Goal: Task Accomplishment & Management: Use online tool/utility

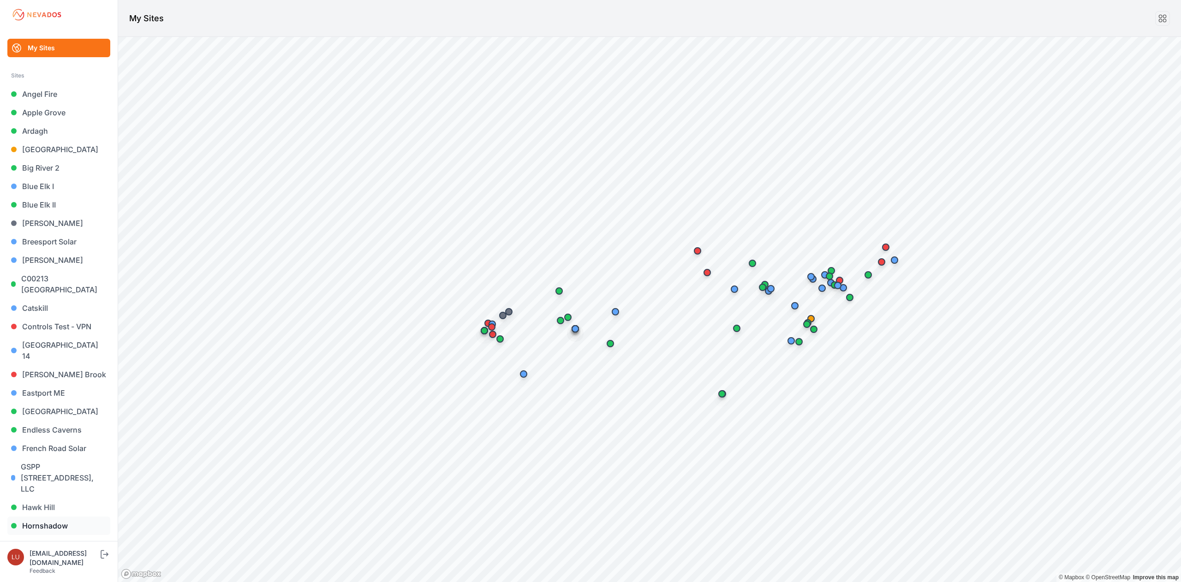
click at [60, 517] on link "Hornshadow" at bounding box center [58, 526] width 103 height 18
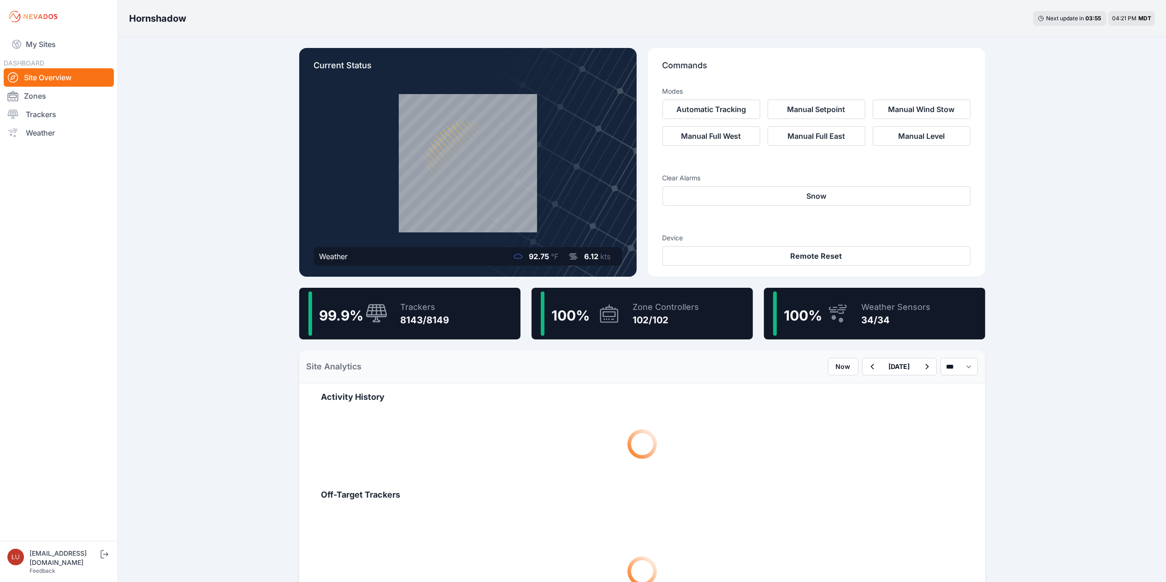
click at [425, 303] on div "Trackers" at bounding box center [425, 307] width 49 height 13
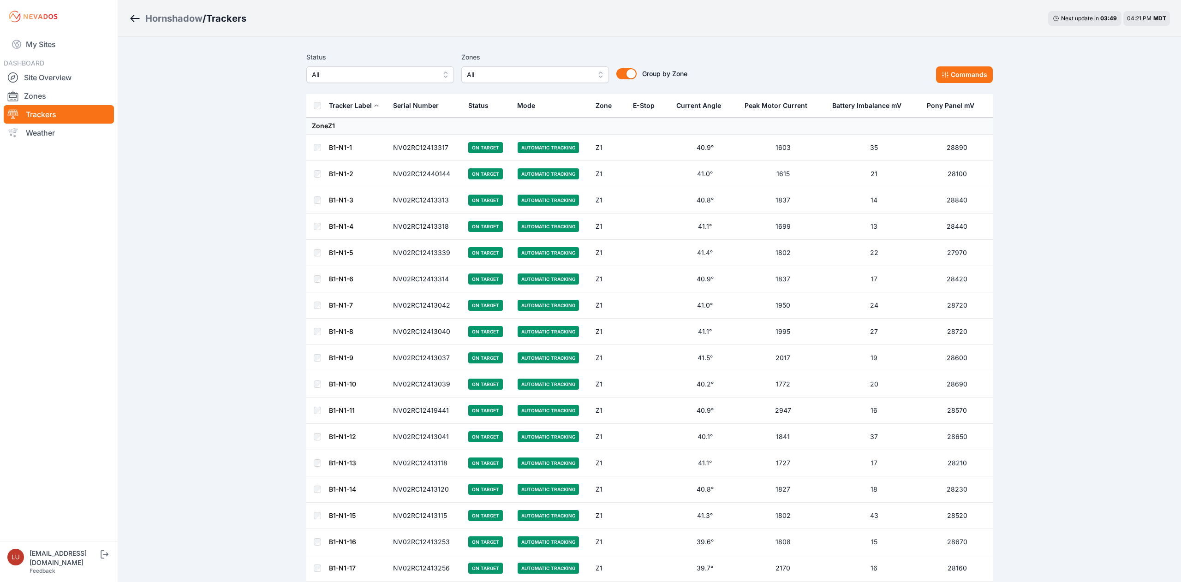
click at [390, 75] on span "All" at bounding box center [374, 74] width 124 height 11
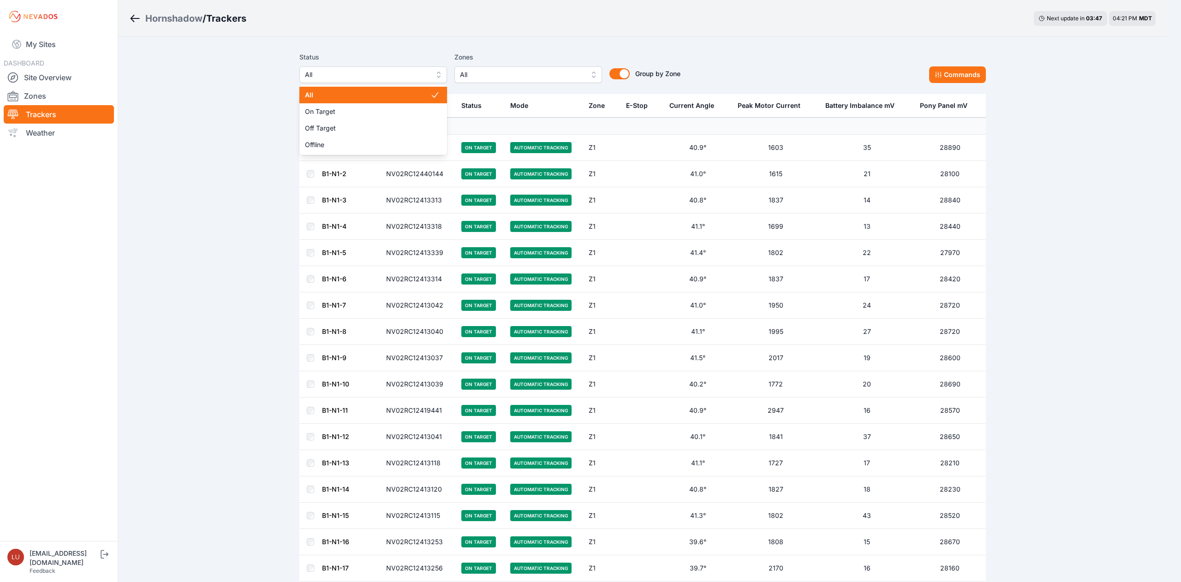
click at [390, 75] on span "All" at bounding box center [367, 74] width 124 height 11
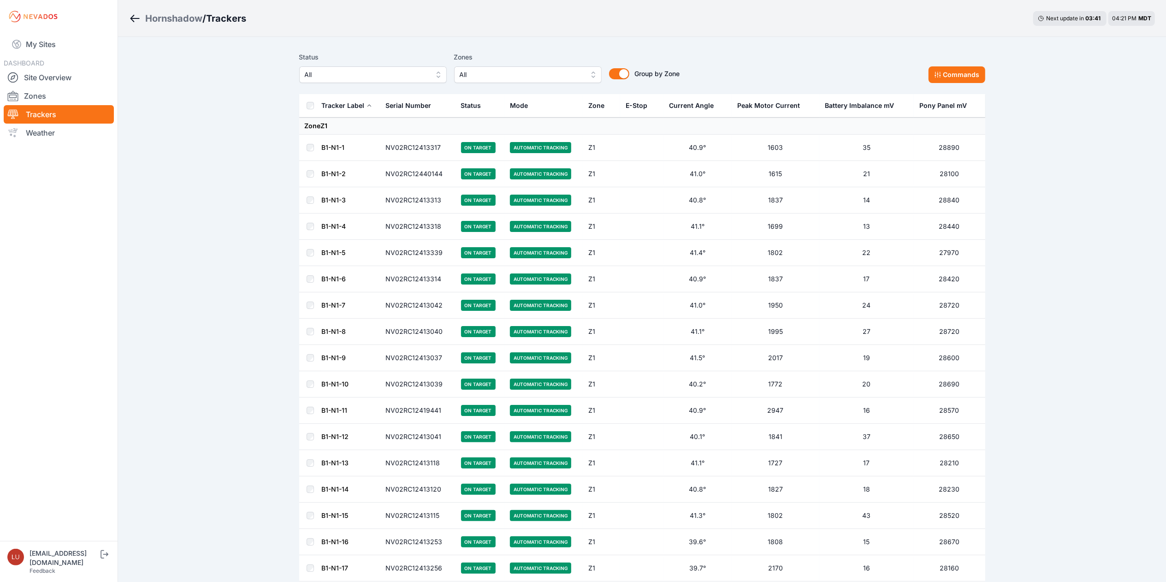
click at [492, 71] on span "All" at bounding box center [522, 74] width 124 height 11
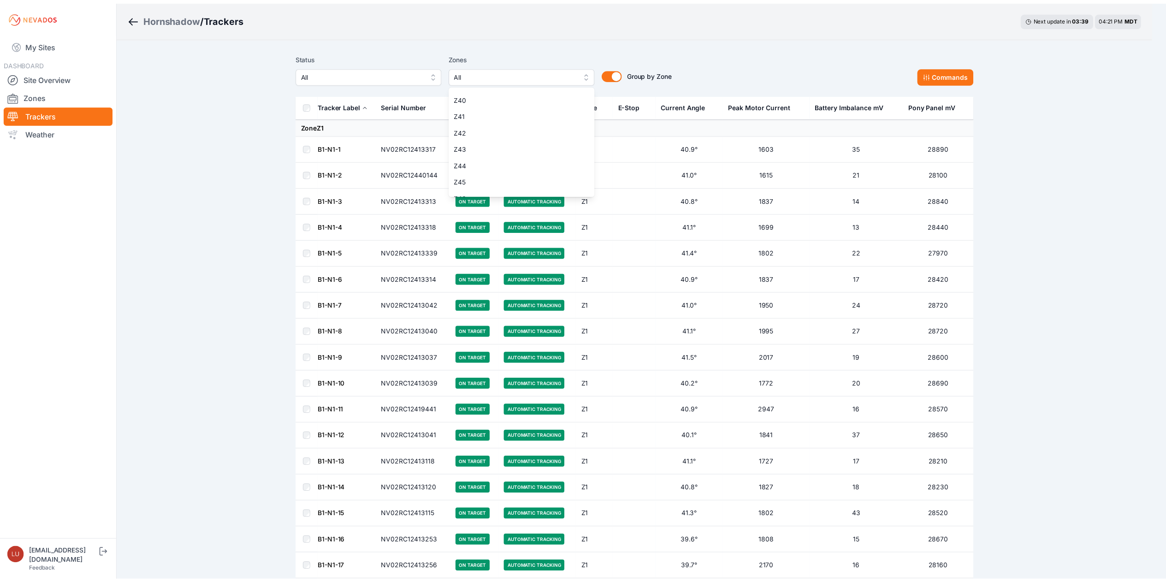
scroll to position [646, 0]
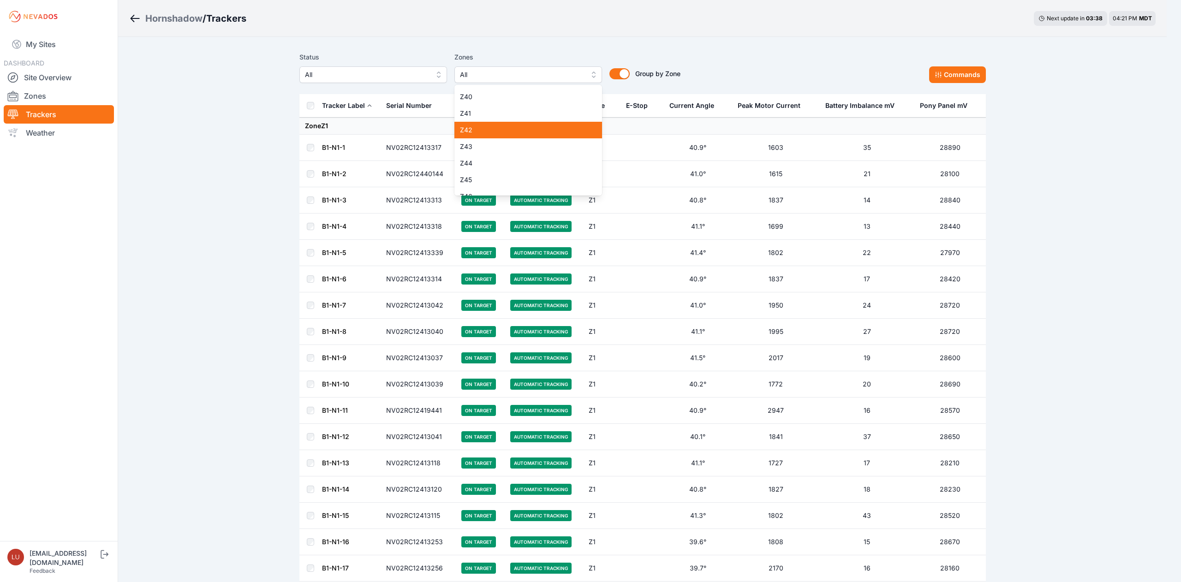
click at [488, 130] on span "Z42" at bounding box center [522, 129] width 125 height 9
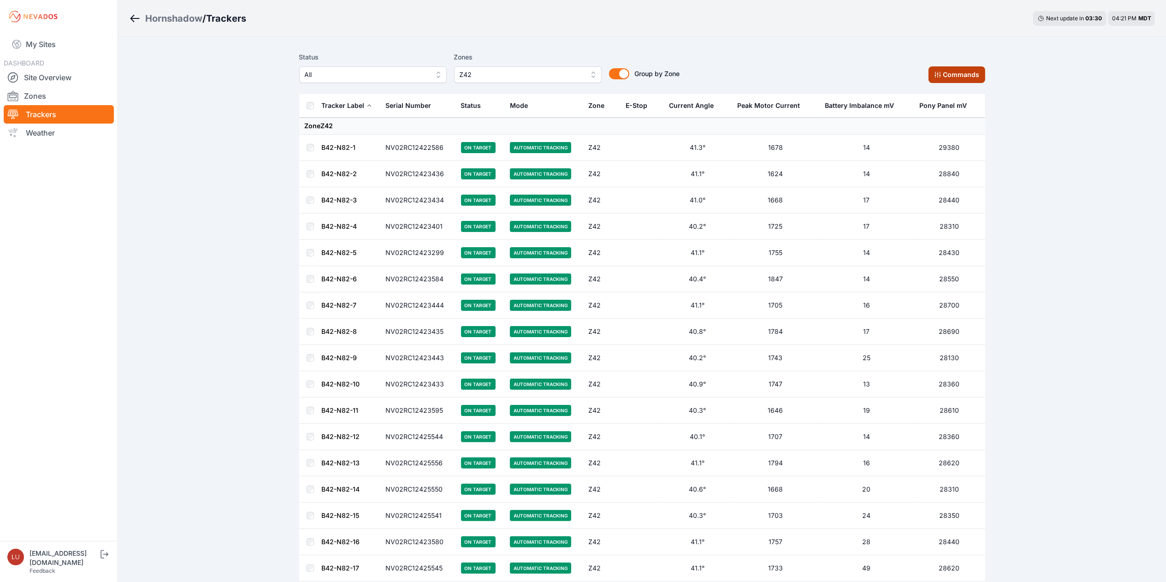
click at [941, 68] on button "Commands" at bounding box center [957, 74] width 57 height 17
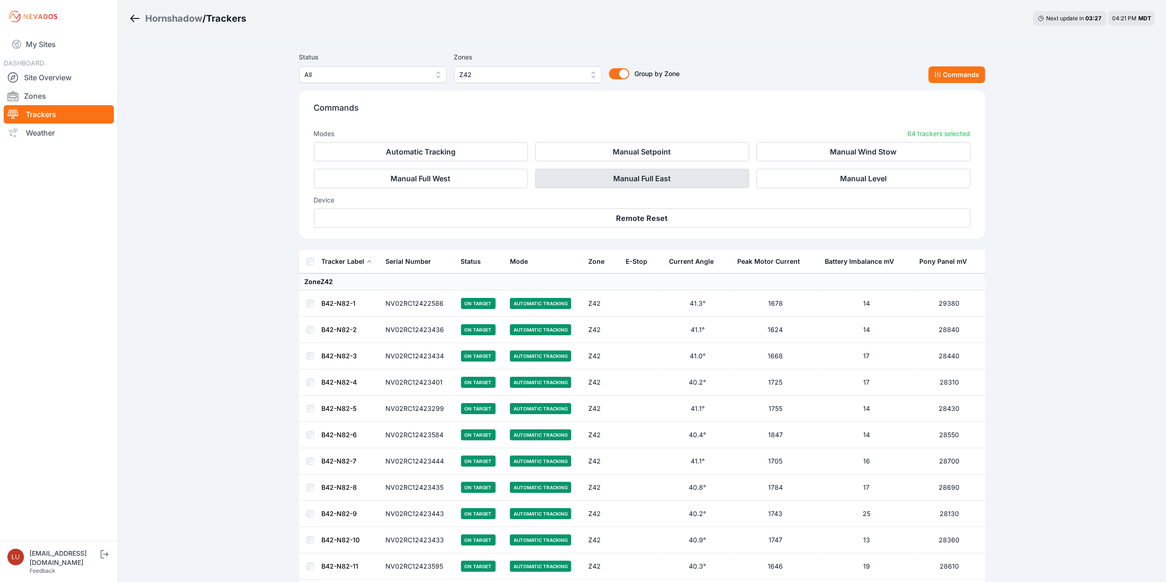
click at [703, 175] on button "Manual Full East" at bounding box center [642, 178] width 214 height 19
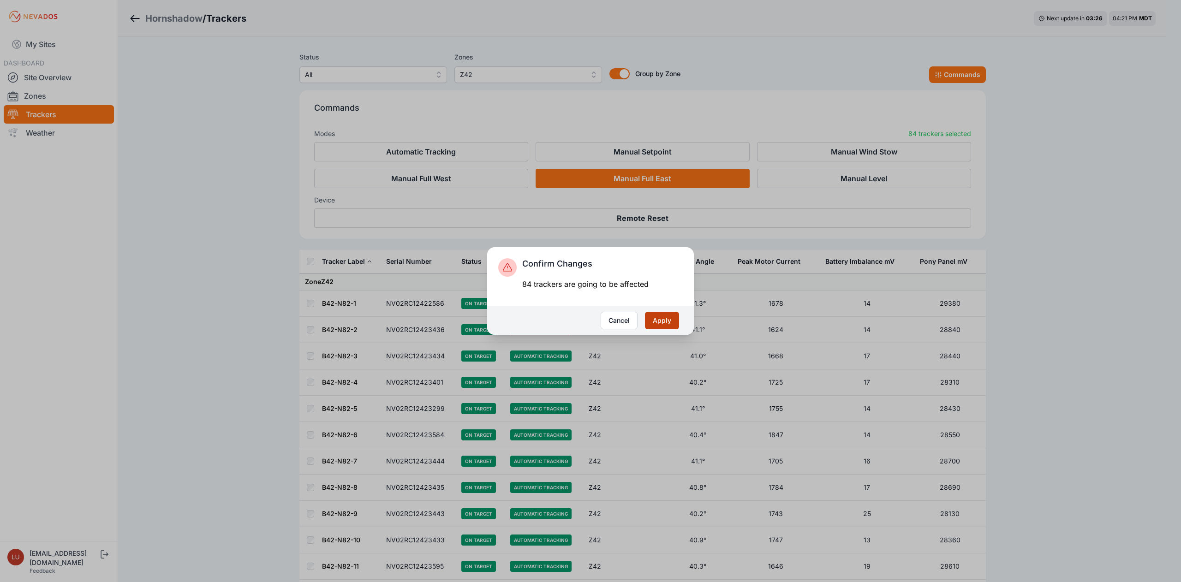
click at [669, 319] on button "Apply" at bounding box center [662, 321] width 34 height 18
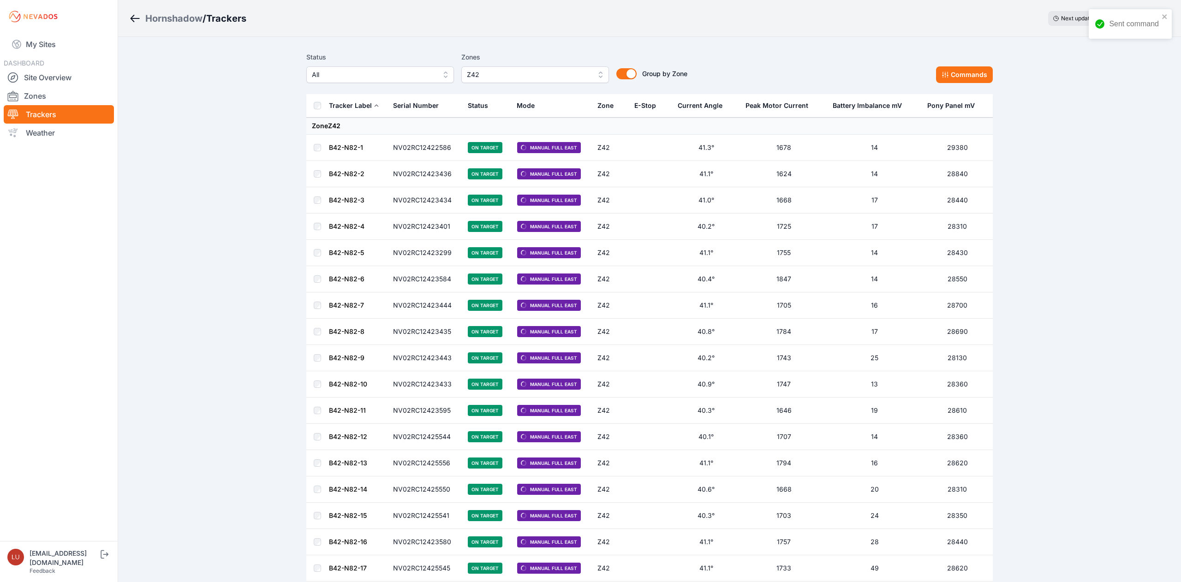
click at [547, 77] on span "Z42" at bounding box center [529, 74] width 124 height 11
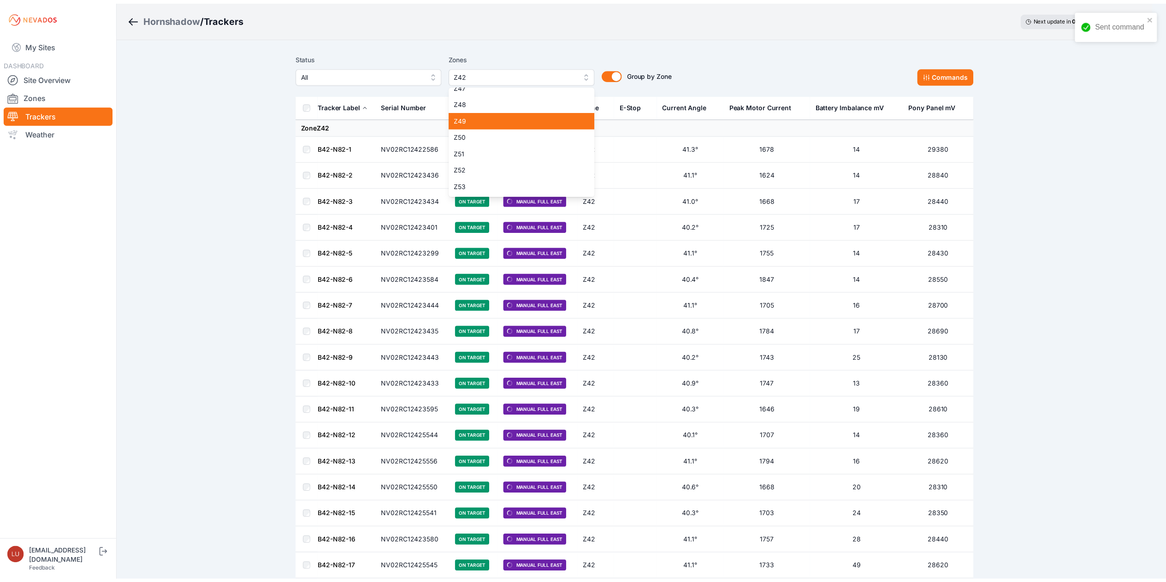
scroll to position [681, 0]
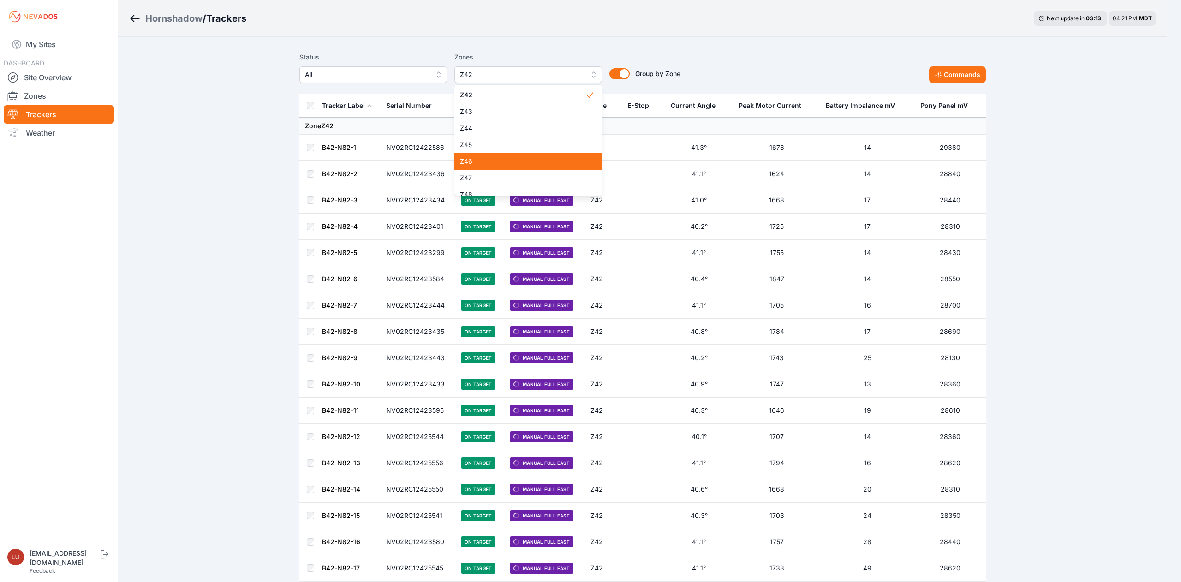
click at [505, 164] on span "Z46" at bounding box center [522, 161] width 125 height 9
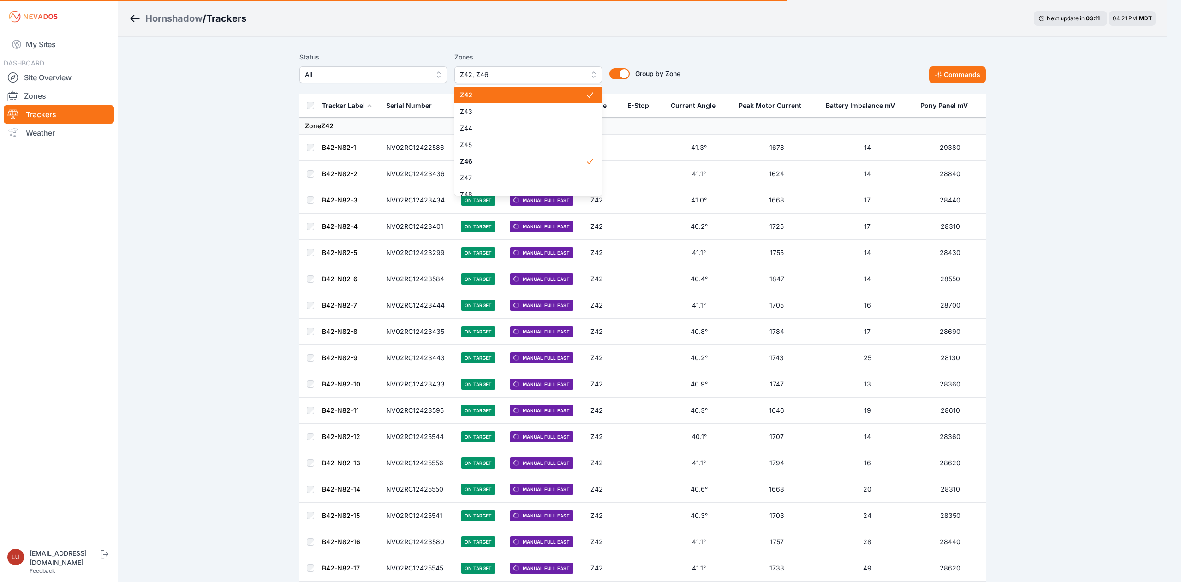
click at [561, 98] on span "Z42" at bounding box center [522, 94] width 125 height 9
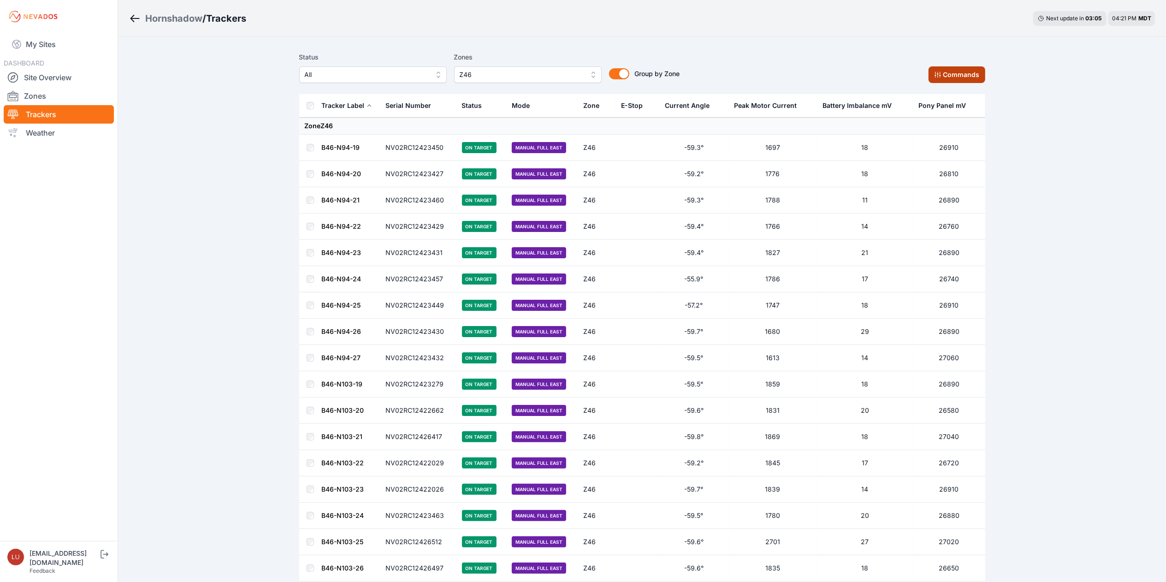
click at [944, 75] on button "Commands" at bounding box center [957, 74] width 57 height 17
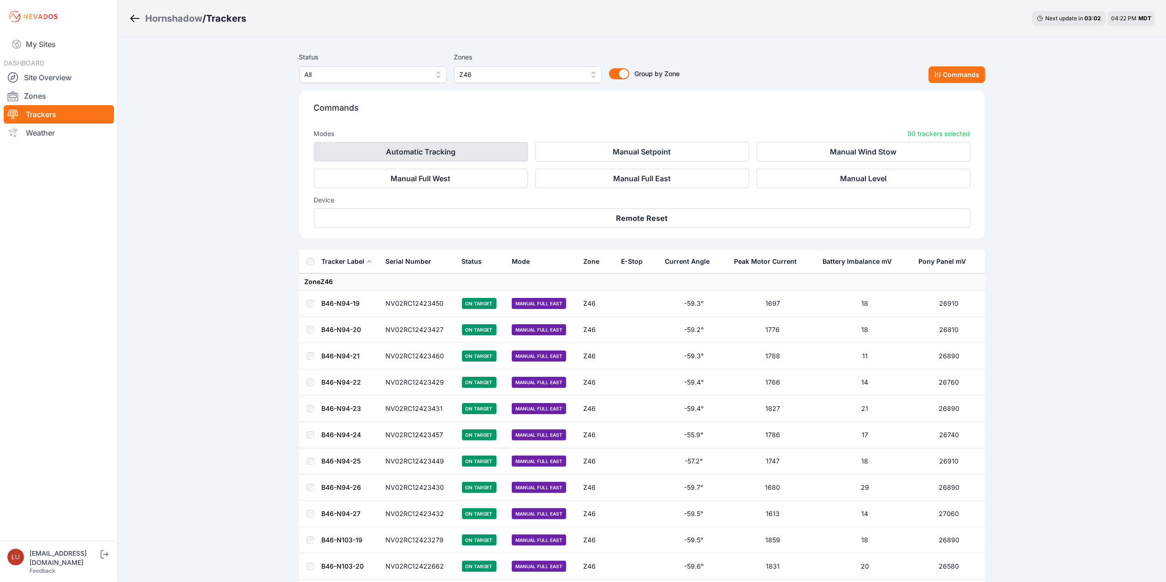
click at [494, 150] on button "Automatic Tracking" at bounding box center [421, 151] width 214 height 19
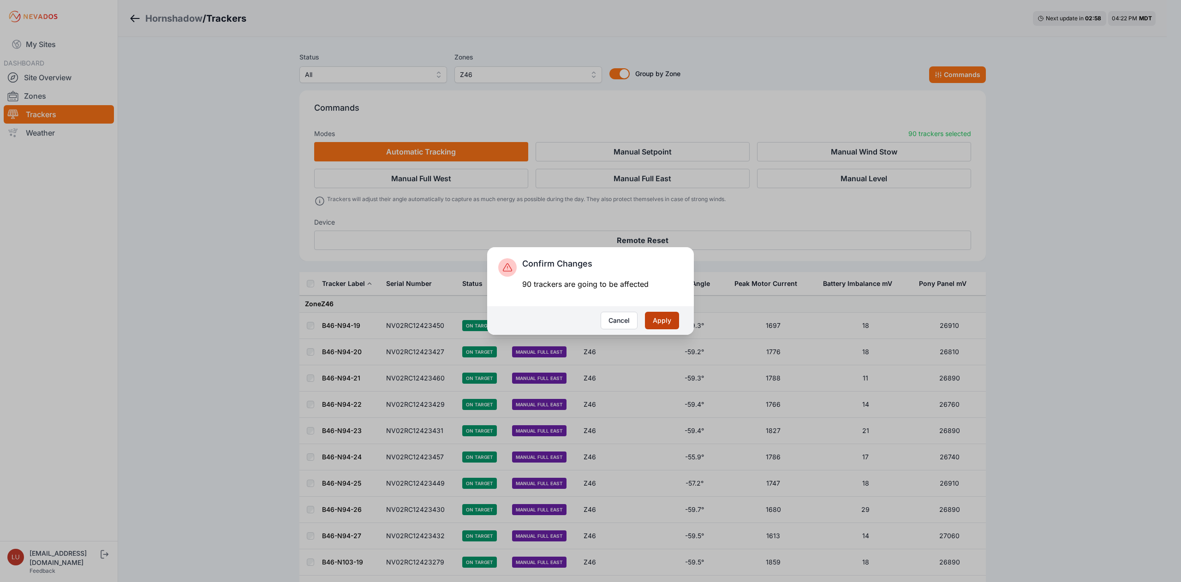
click at [666, 315] on button "Apply" at bounding box center [662, 321] width 34 height 18
